Goal: Entertainment & Leisure: Consume media (video, audio)

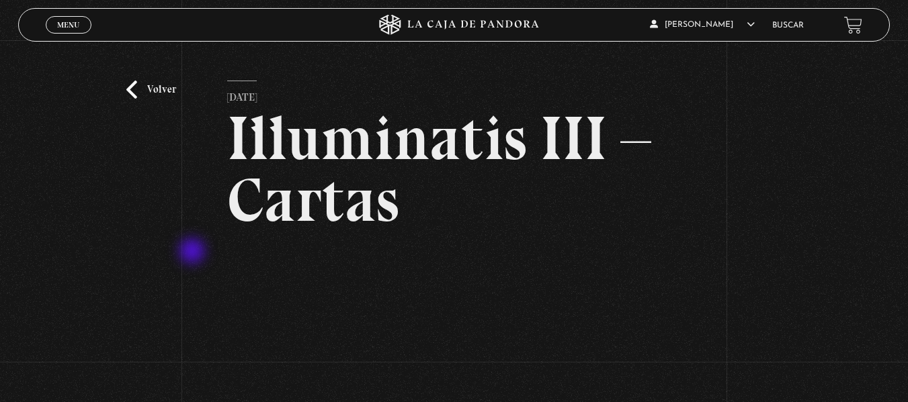
scroll to position [5, 0]
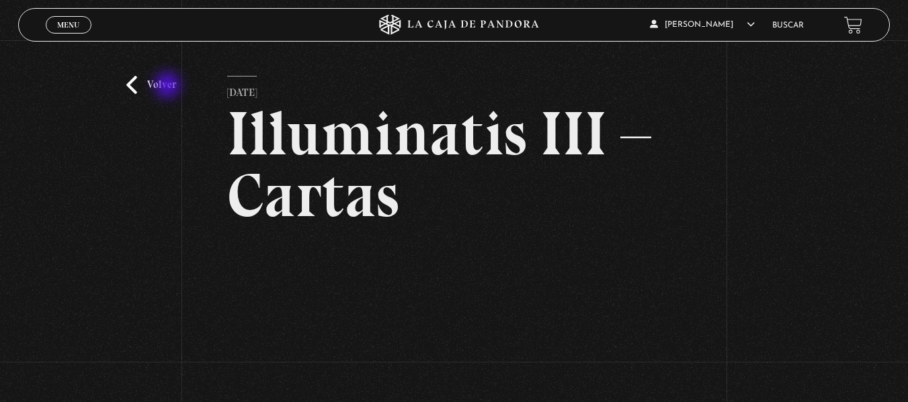
click at [169, 87] on link "Volver" at bounding box center [151, 85] width 50 height 18
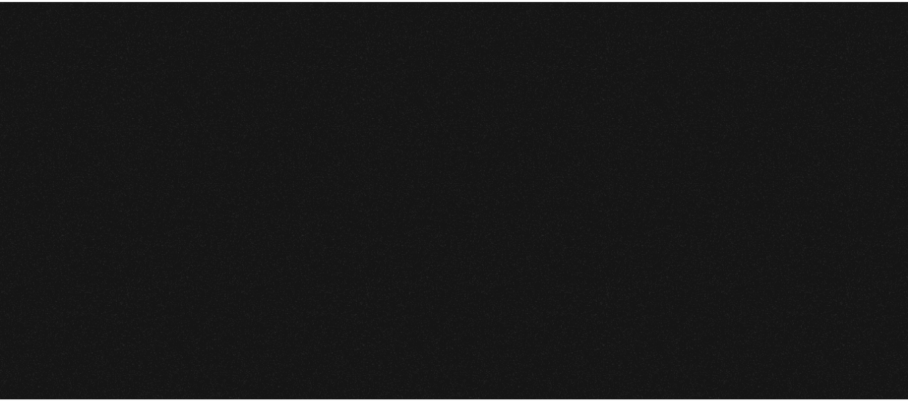
scroll to position [226, 0]
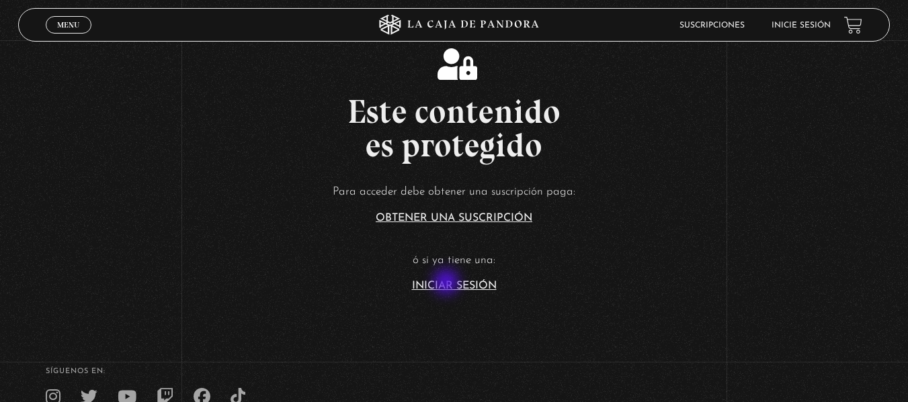
click at [447, 283] on link "Iniciar Sesión" at bounding box center [454, 286] width 85 height 11
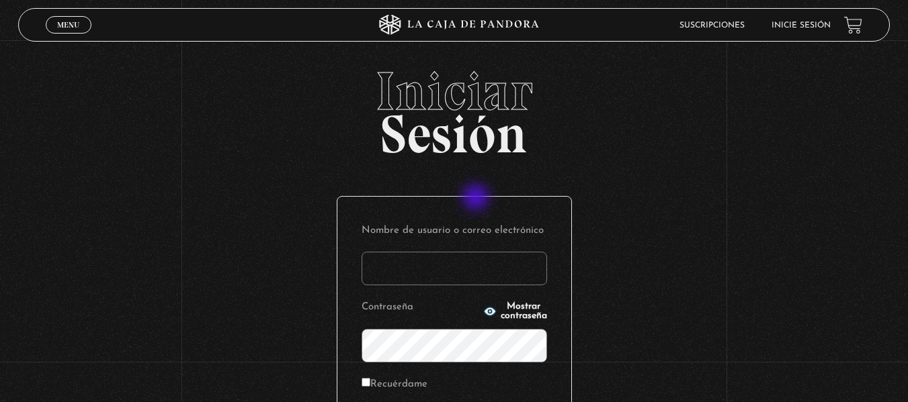
scroll to position [183, 0]
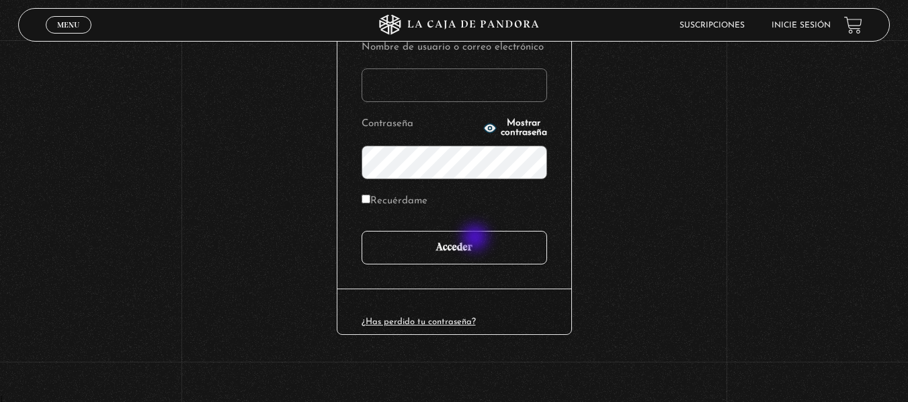
type input "warianogz@hotmail.com"
click at [476, 239] on input "Acceder" at bounding box center [453, 248] width 185 height 34
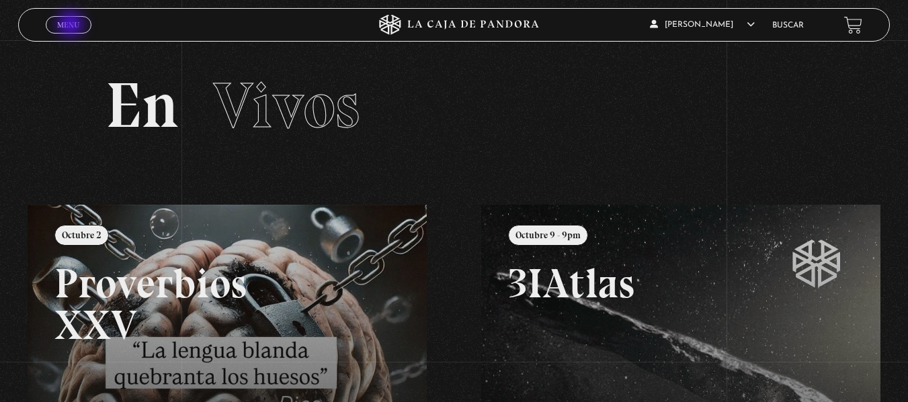
click at [72, 26] on span "Menu" at bounding box center [68, 25] width 22 height 8
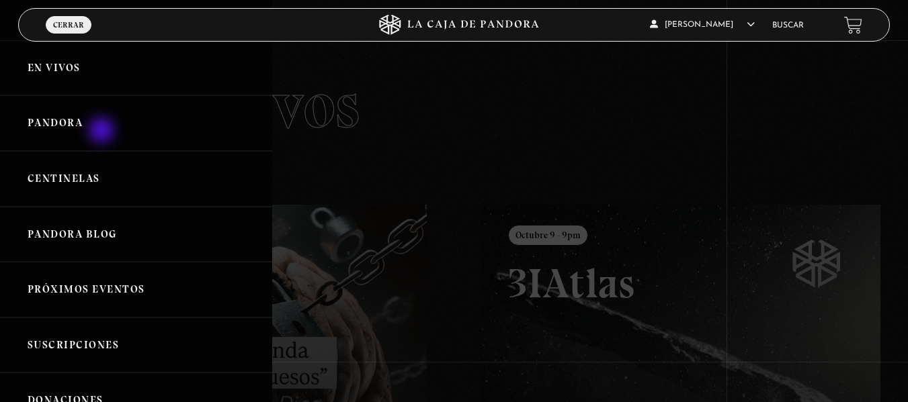
click at [103, 132] on link "Pandora" at bounding box center [136, 123] width 272 height 56
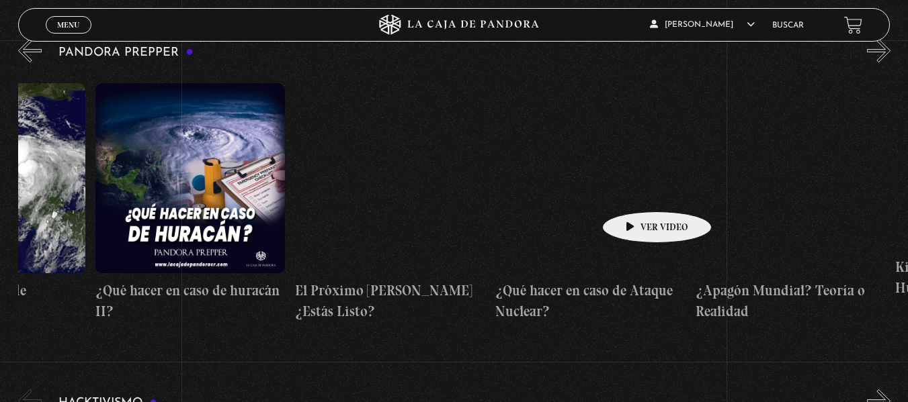
scroll to position [0, 2719]
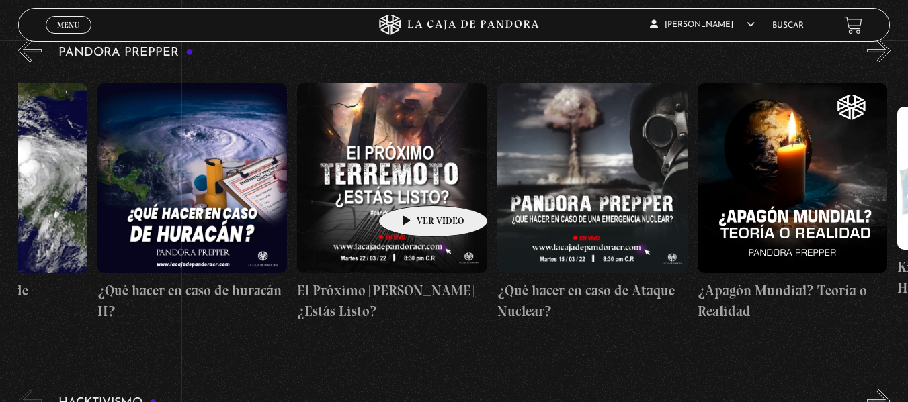
click at [412, 185] on figure at bounding box center [392, 178] width 190 height 190
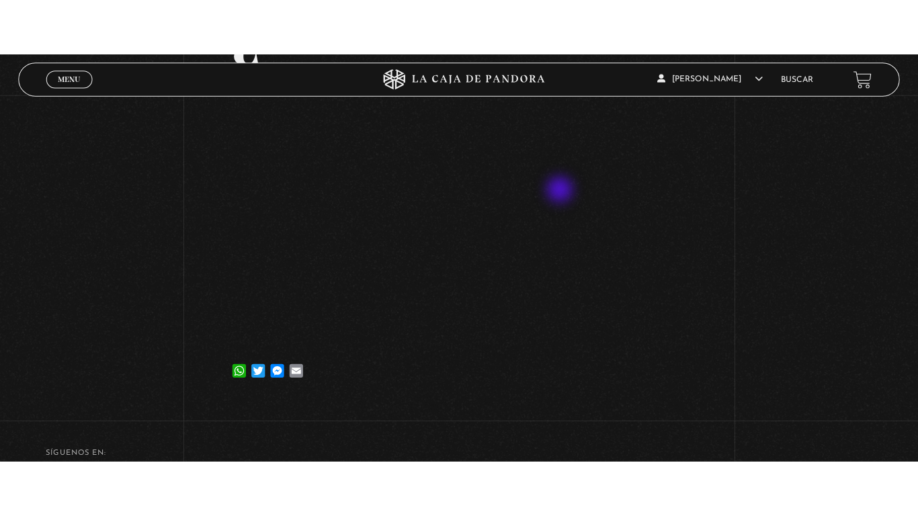
scroll to position [202, 0]
